Goal: Navigation & Orientation: Find specific page/section

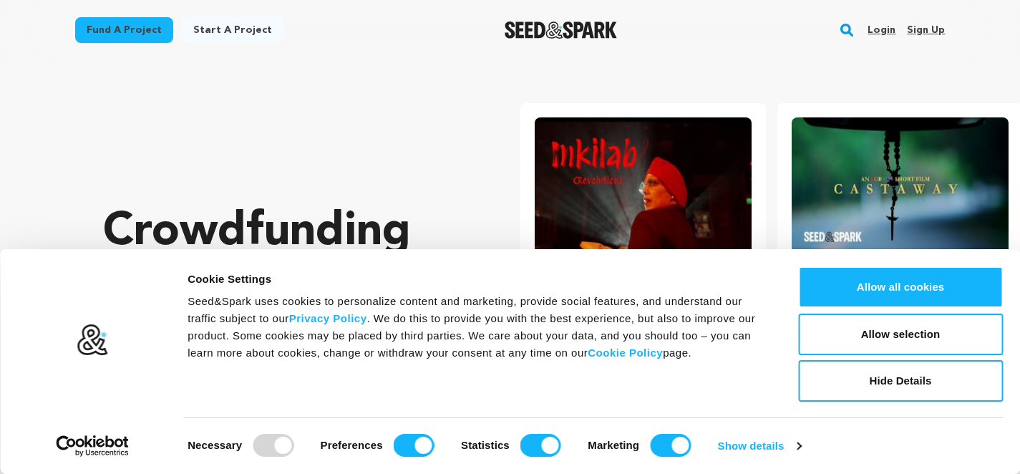
click at [905, 281] on button "Allow all cookies" at bounding box center [900, 287] width 205 height 42
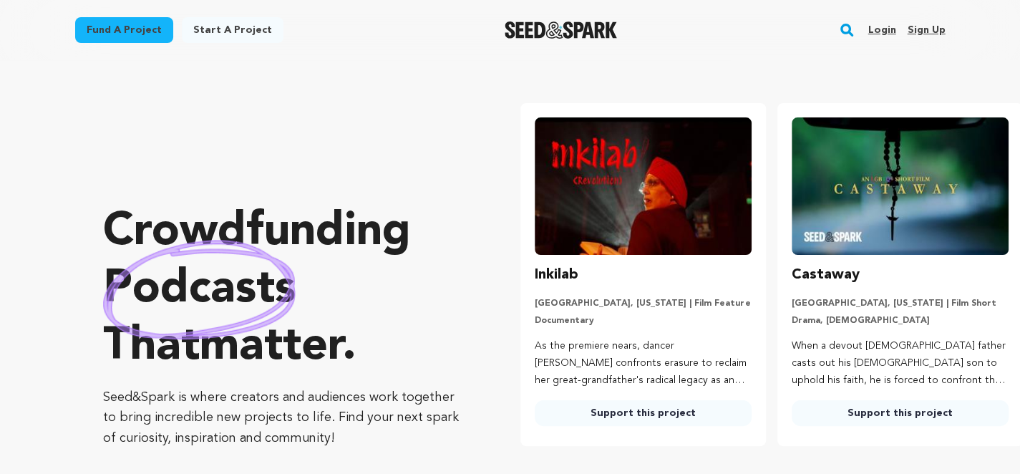
click at [926, 32] on link "Sign up" at bounding box center [926, 30] width 38 height 23
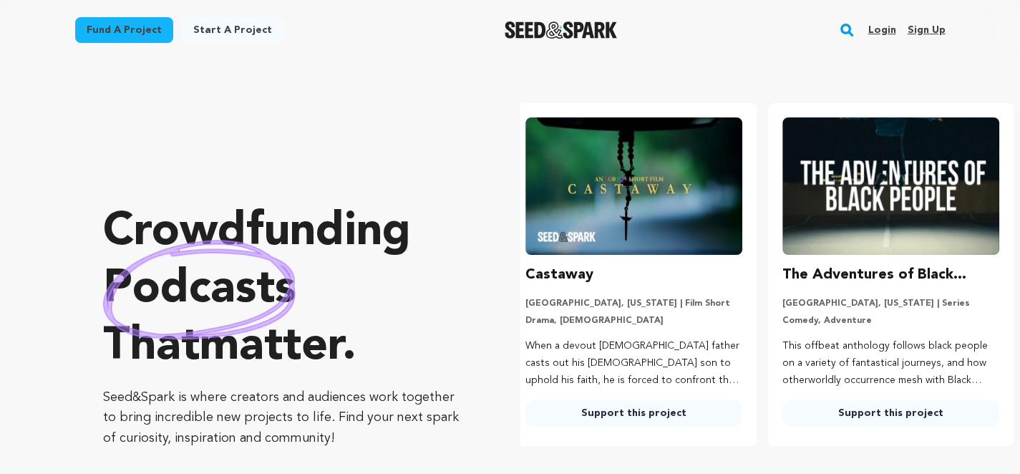
scroll to position [0, 268]
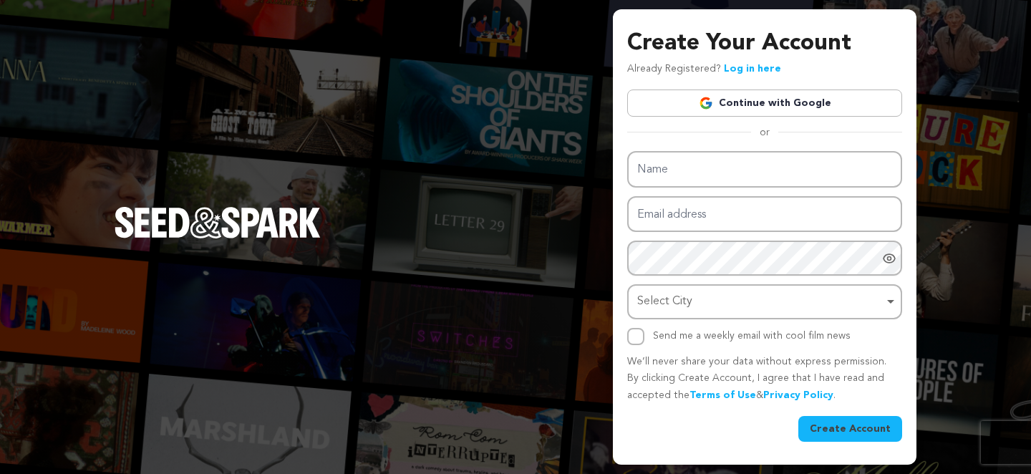
click at [740, 108] on link "Continue with Google" at bounding box center [764, 102] width 275 height 27
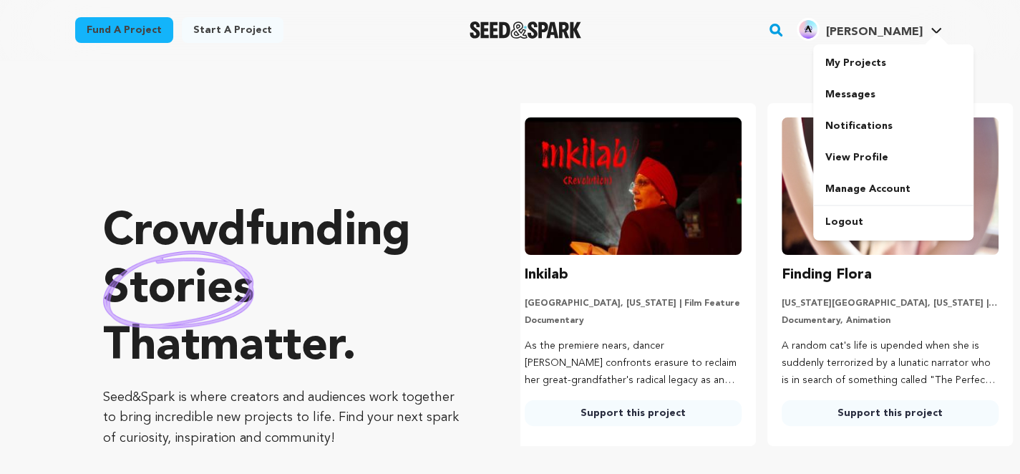
scroll to position [0, 268]
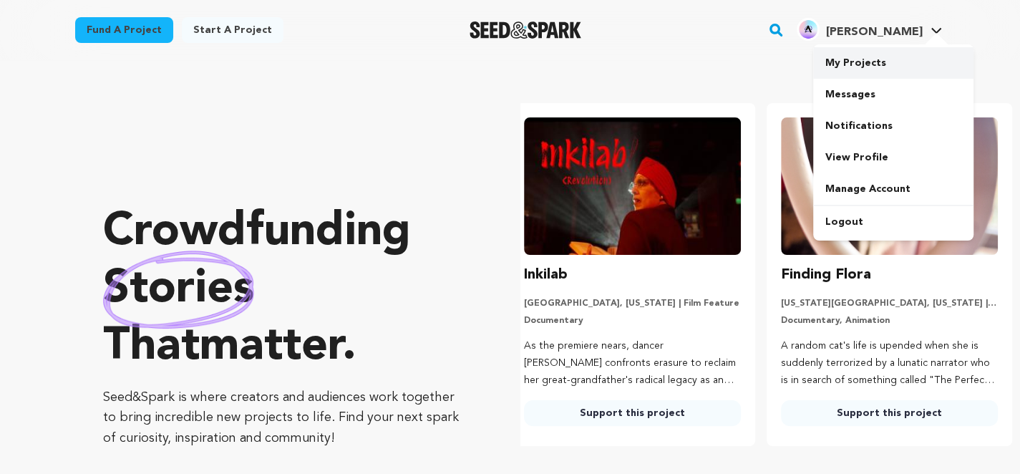
click at [842, 65] on link "My Projects" at bounding box center [893, 62] width 160 height 31
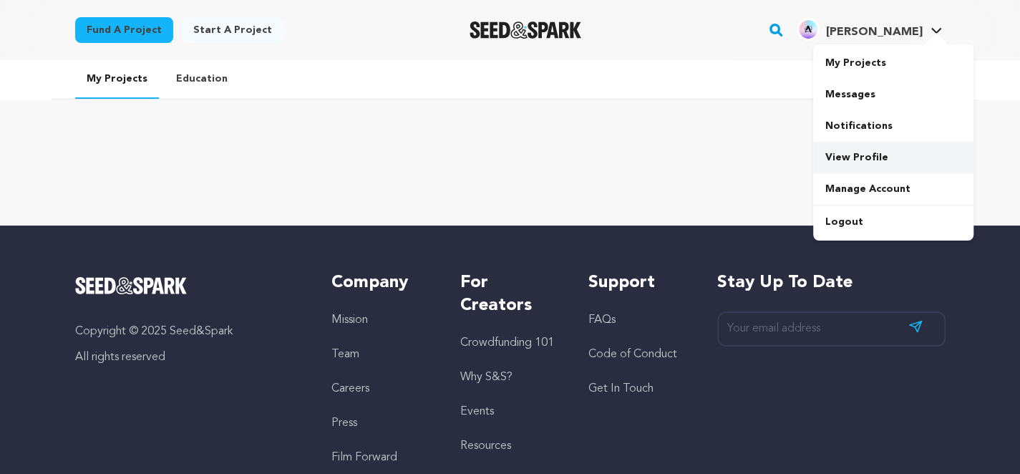
click at [830, 162] on link "View Profile" at bounding box center [893, 157] width 160 height 31
